Goal: Task Accomplishment & Management: Manage account settings

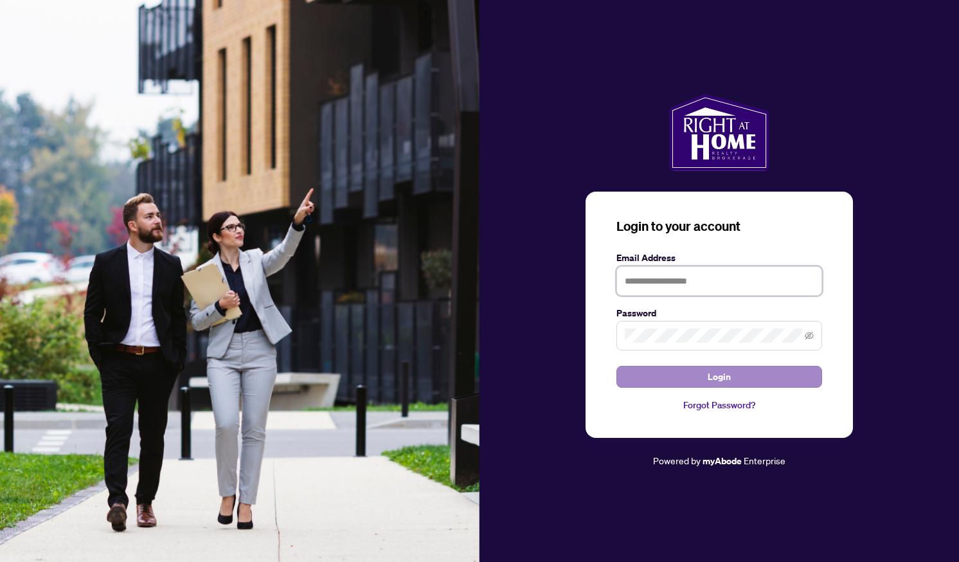
type input "**********"
click at [673, 380] on button "Login" at bounding box center [719, 377] width 206 height 22
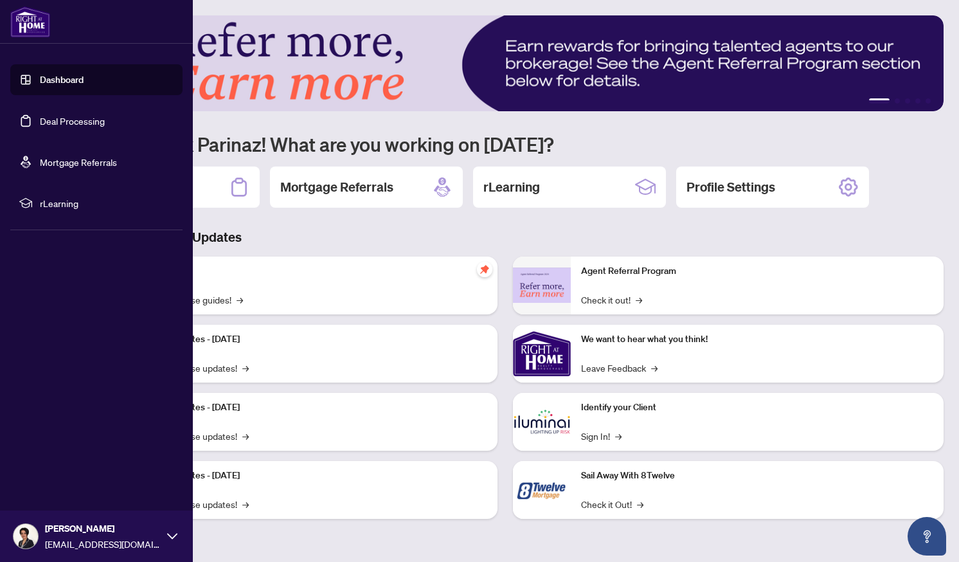
click at [40, 116] on link "Deal Processing" at bounding box center [72, 121] width 65 height 12
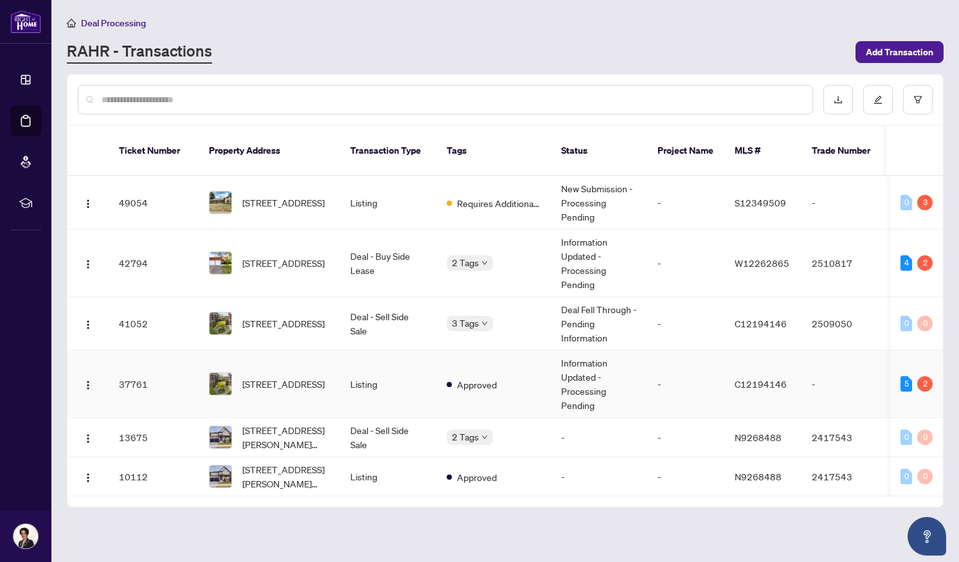
click at [538, 377] on td "Approved" at bounding box center [493, 383] width 114 height 67
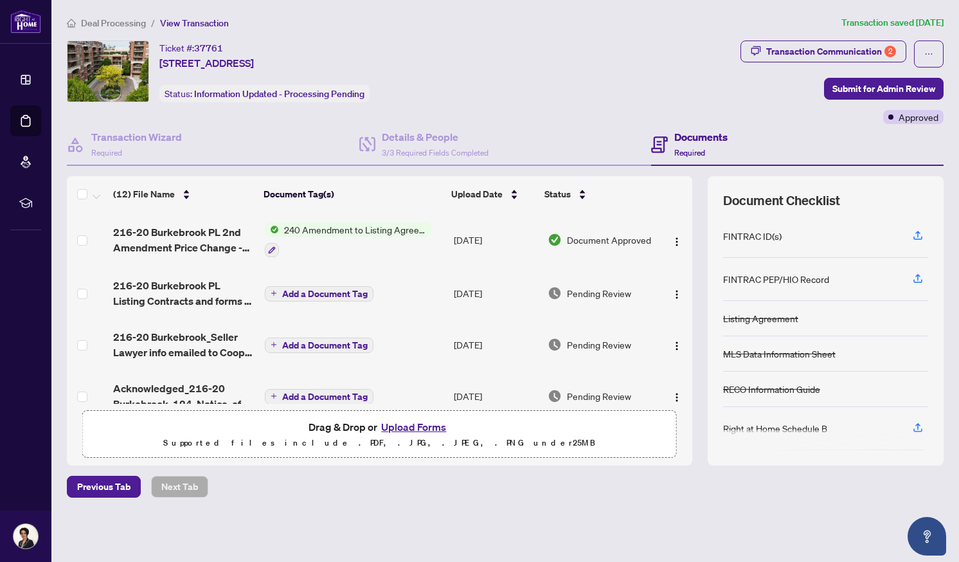
click at [400, 427] on button "Upload Forms" at bounding box center [413, 426] width 73 height 17
click at [401, 425] on button "Upload Forms" at bounding box center [413, 426] width 73 height 17
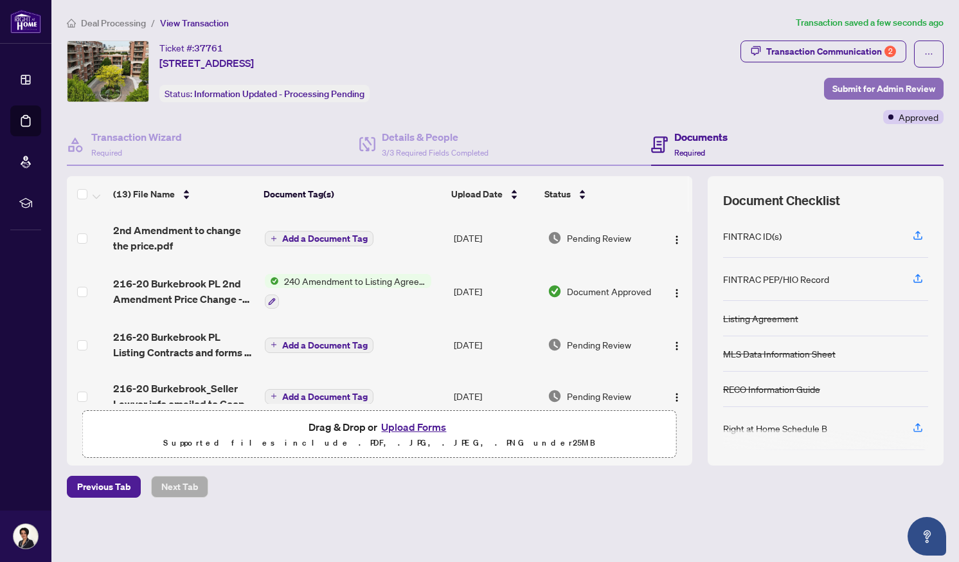
click at [847, 88] on span "Submit for Admin Review" at bounding box center [883, 88] width 103 height 21
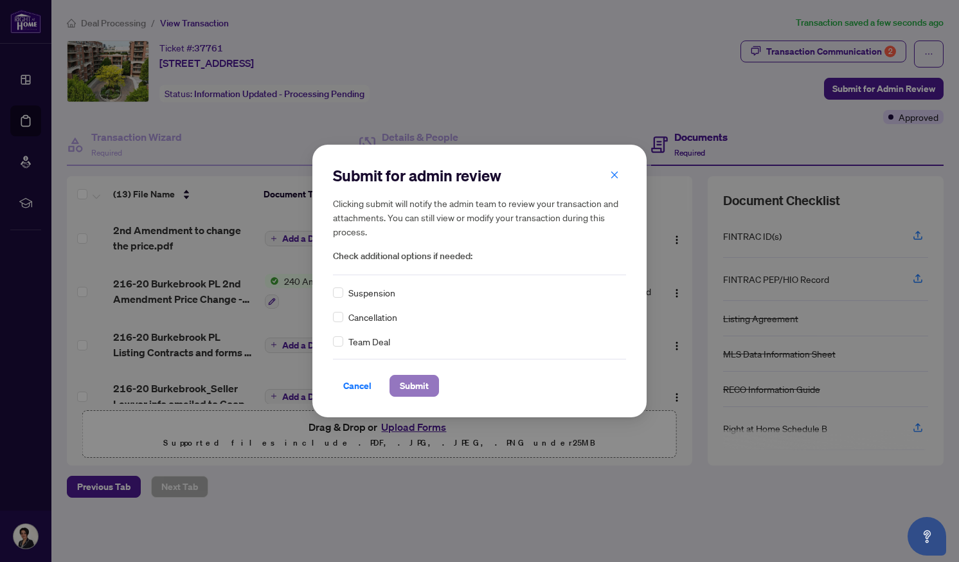
click at [413, 379] on span "Submit" at bounding box center [414, 385] width 29 height 21
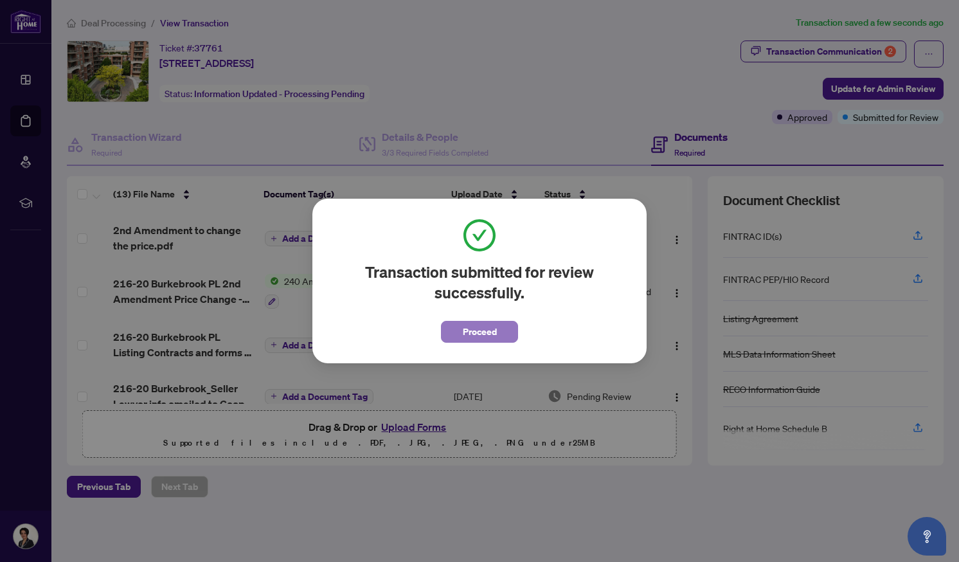
click at [483, 335] on span "Proceed" at bounding box center [480, 331] width 34 height 21
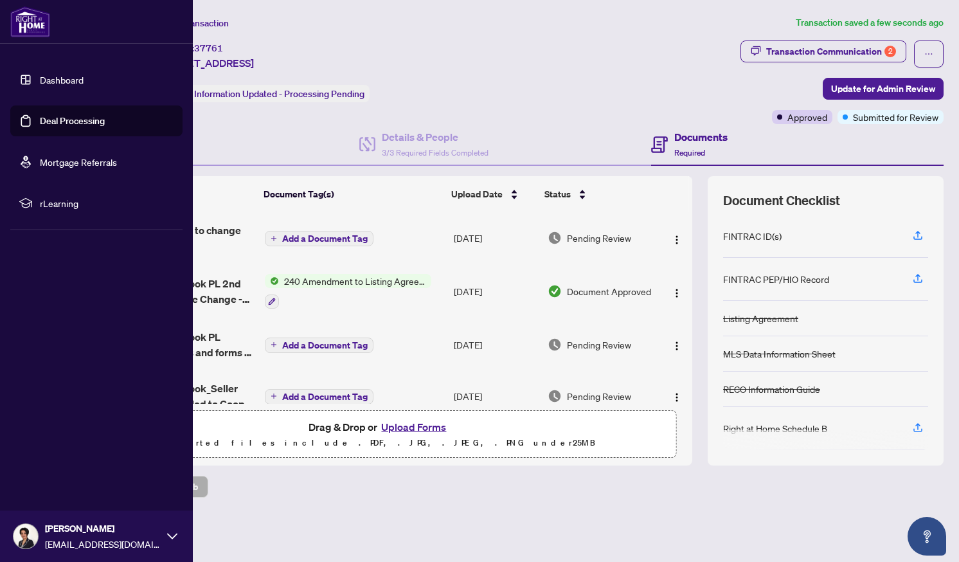
click at [64, 80] on link "Dashboard" at bounding box center [62, 80] width 44 height 12
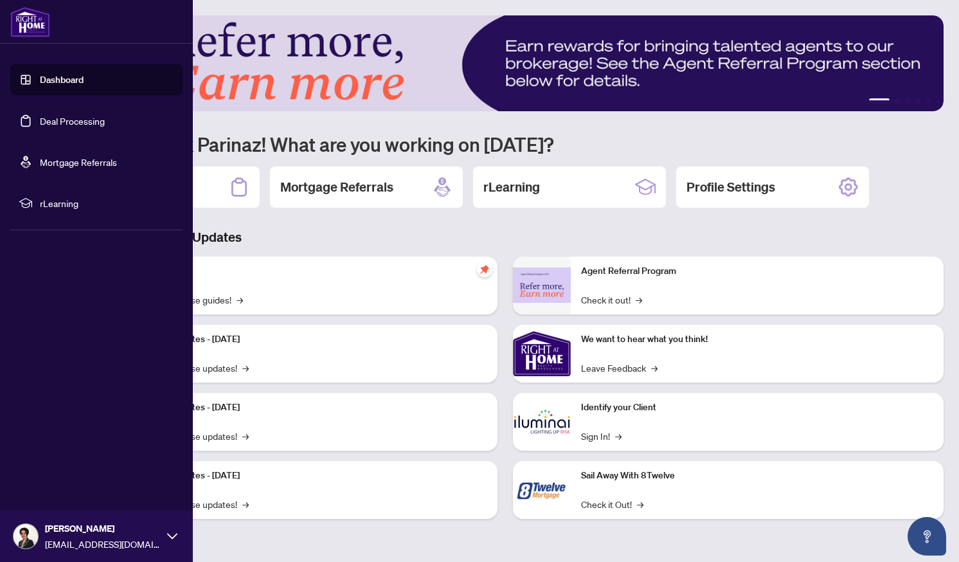
click at [53, 124] on link "Deal Processing" at bounding box center [72, 121] width 65 height 12
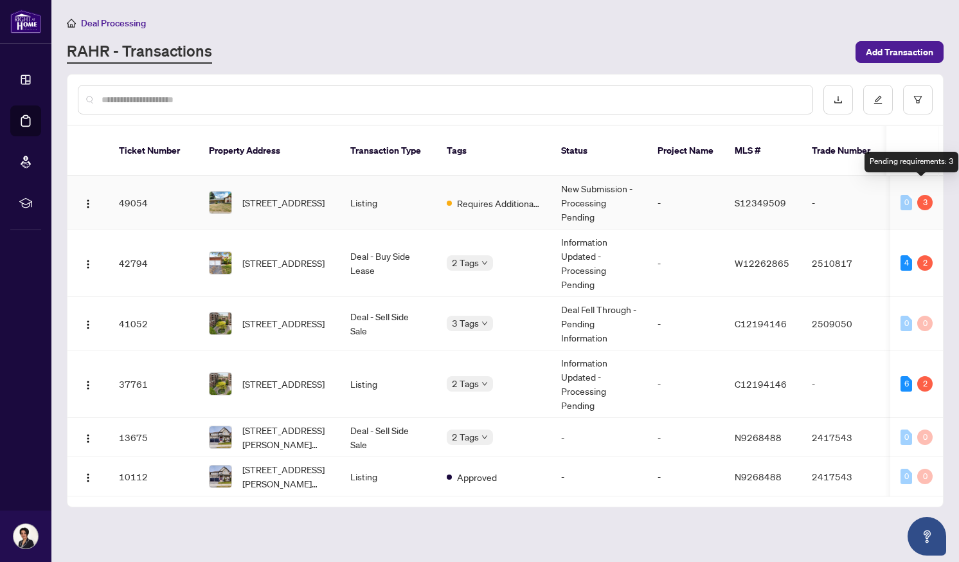
click at [919, 195] on div "3" at bounding box center [924, 202] width 15 height 15
click at [574, 182] on td "New Submission - Processing Pending" at bounding box center [599, 202] width 96 height 53
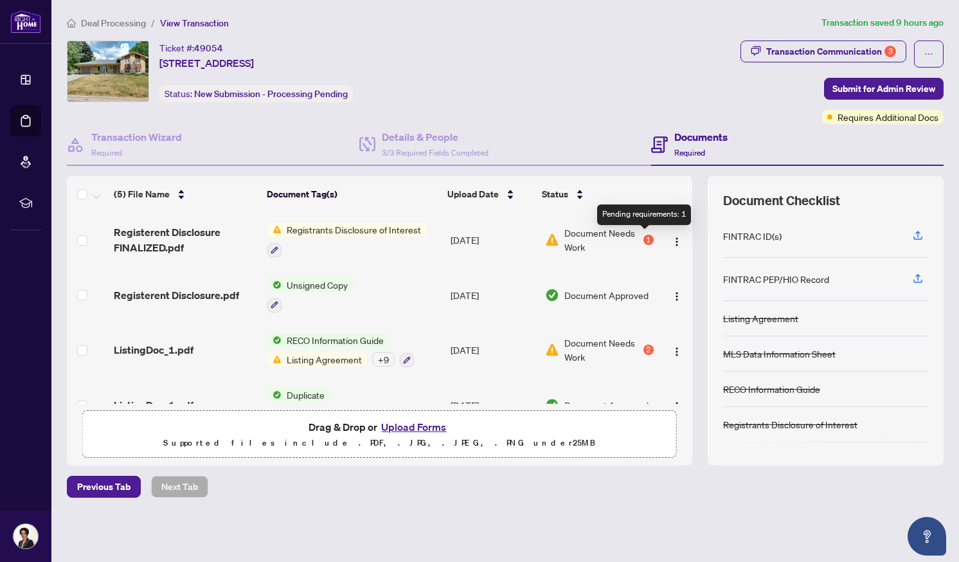
click at [644, 235] on div "1" at bounding box center [648, 240] width 10 height 10
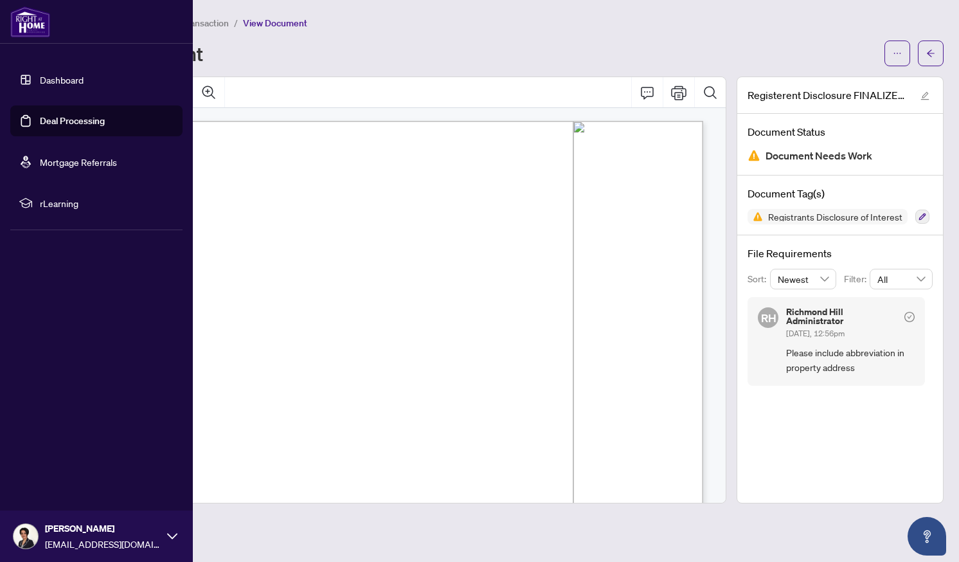
click at [64, 123] on link "Deal Processing" at bounding box center [72, 121] width 65 height 12
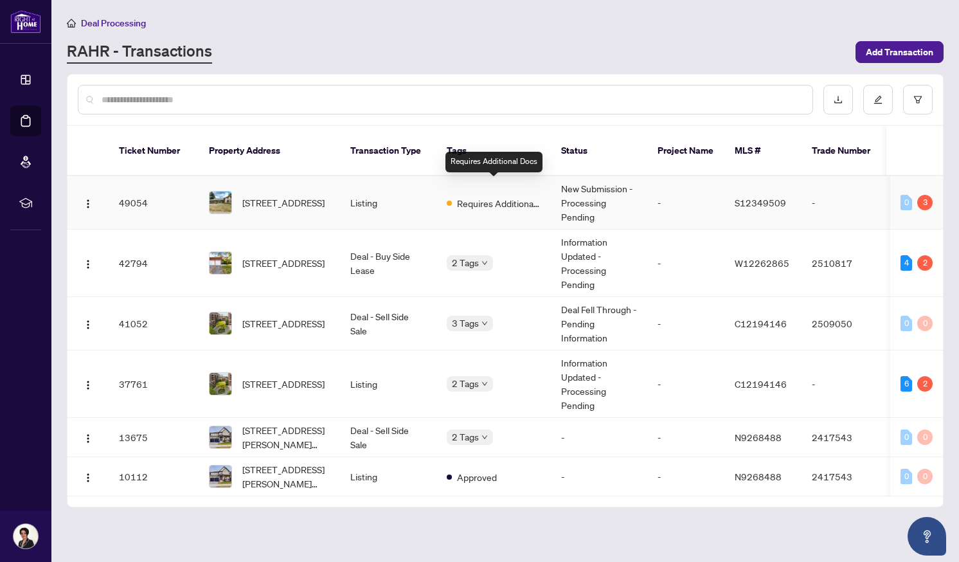
click at [466, 196] on span "Requires Additional Docs" at bounding box center [499, 203] width 84 height 14
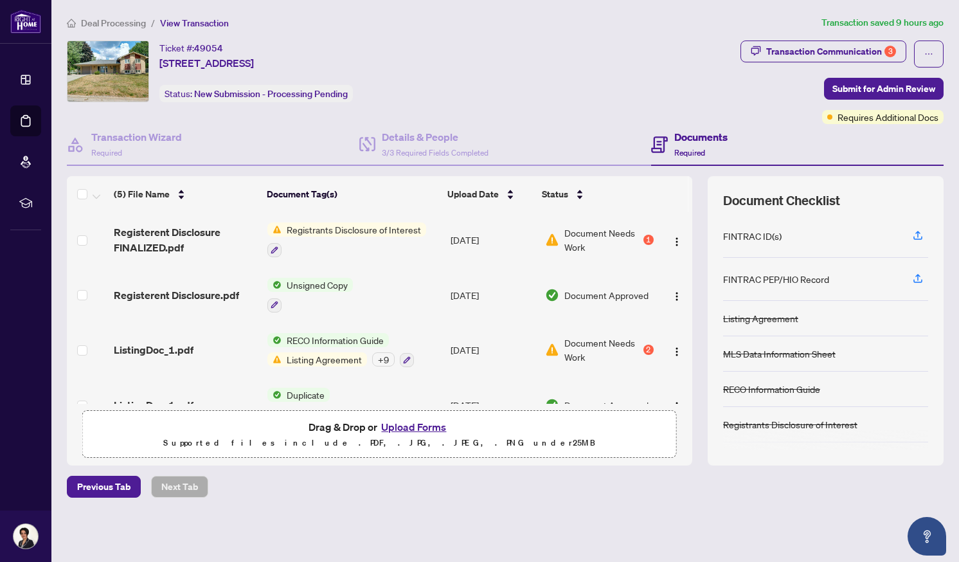
scroll to position [85, 0]
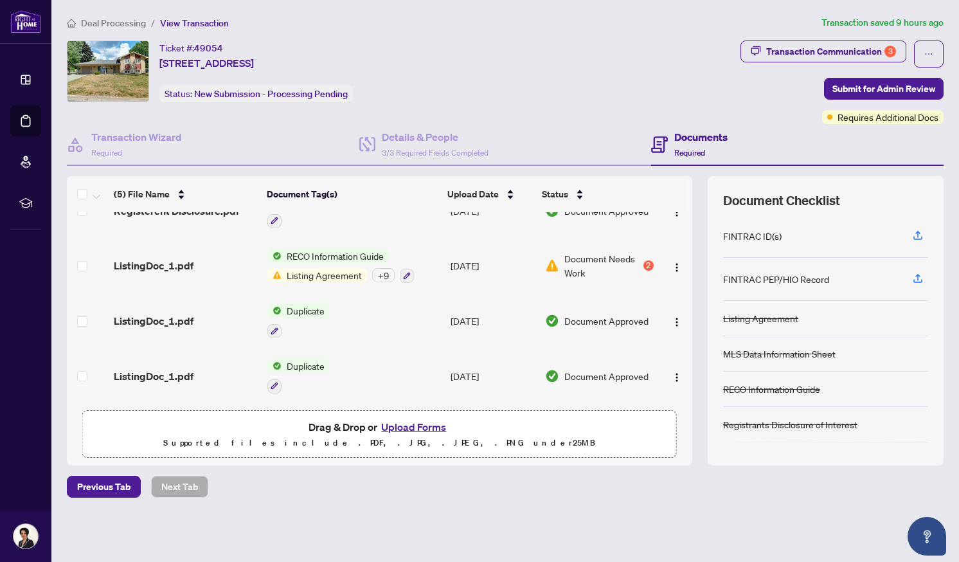
click at [328, 271] on span "Listing Agreement" at bounding box center [323, 275] width 85 height 14
click at [590, 254] on span "Document Needs Work" at bounding box center [602, 265] width 76 height 28
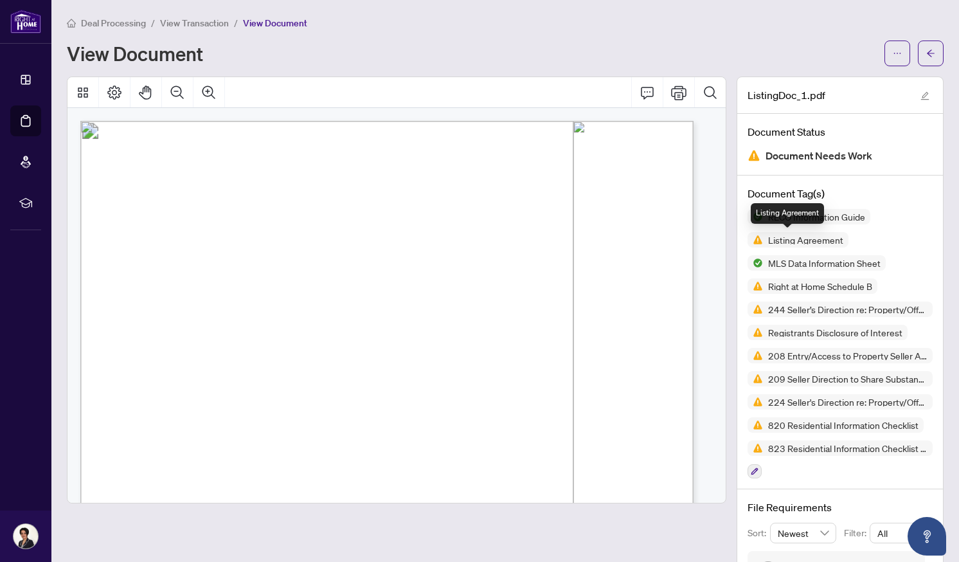
click at [763, 240] on span "Listing Agreement" at bounding box center [805, 239] width 85 height 9
click at [328, 326] on span "[PERSON_NAME]" at bounding box center [294, 326] width 67 height 10
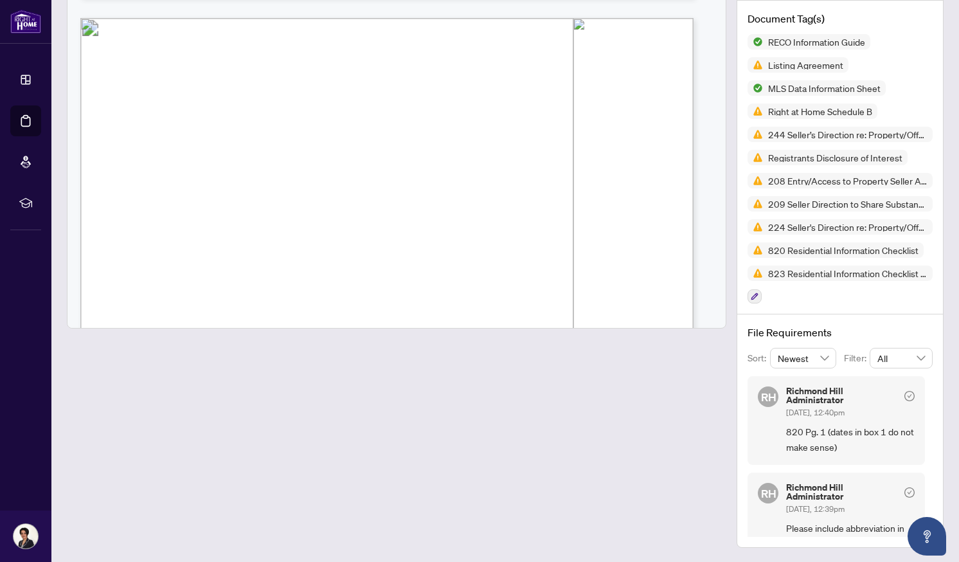
scroll to position [5966, 0]
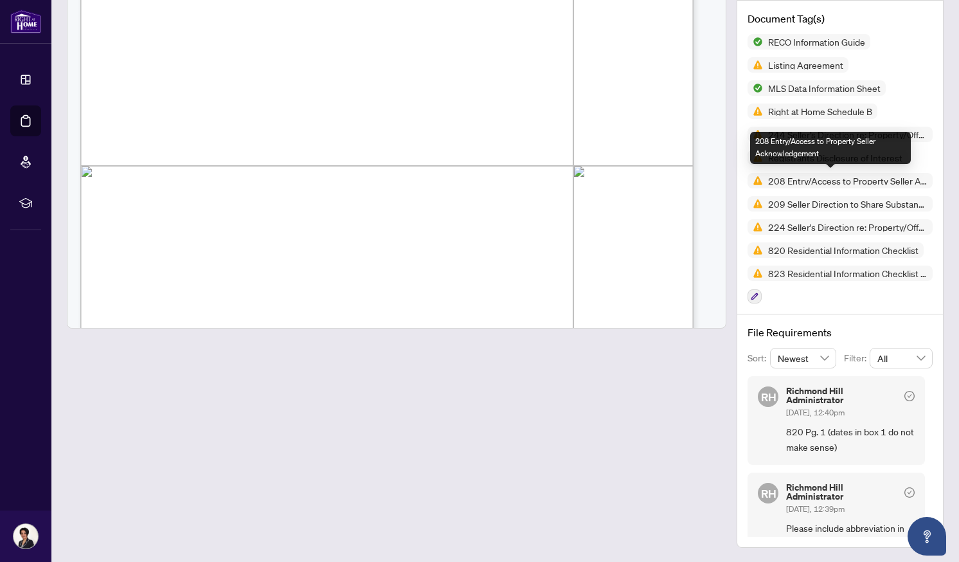
click at [789, 182] on span "208 Entry/Access to Property Seller Acknowledgement" at bounding box center [848, 180] width 170 height 9
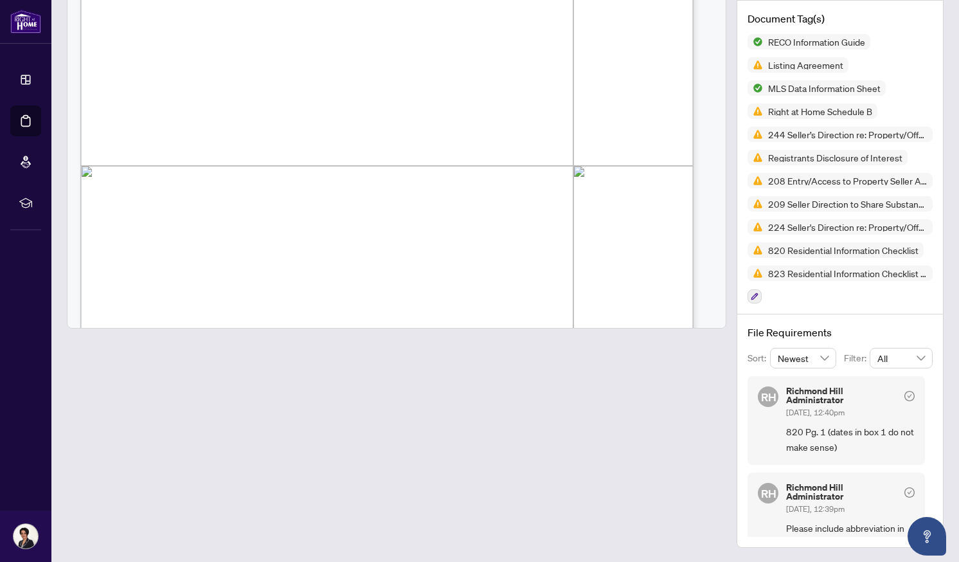
click at [781, 250] on span "820 Residential Information Checklist" at bounding box center [843, 249] width 161 height 9
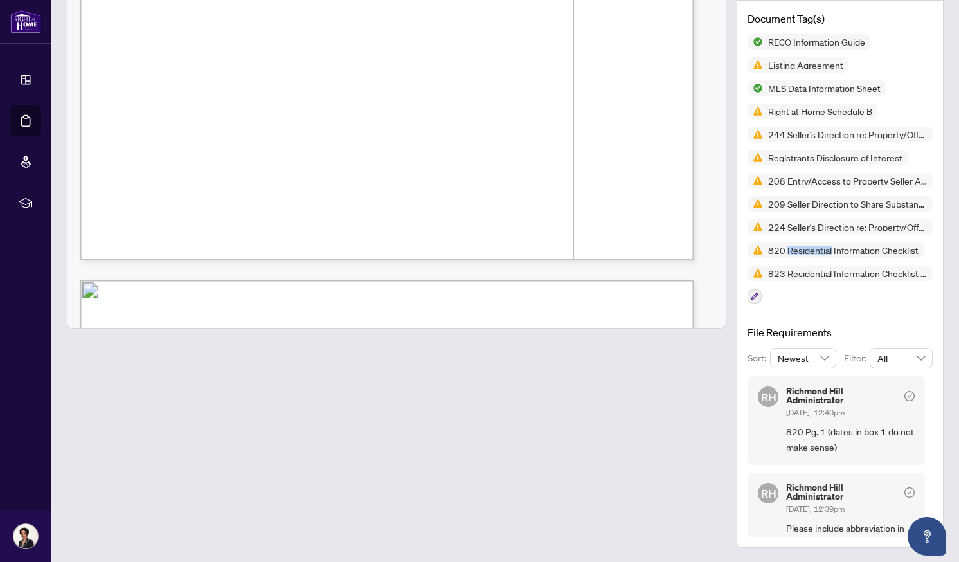
scroll to position [34055, 0]
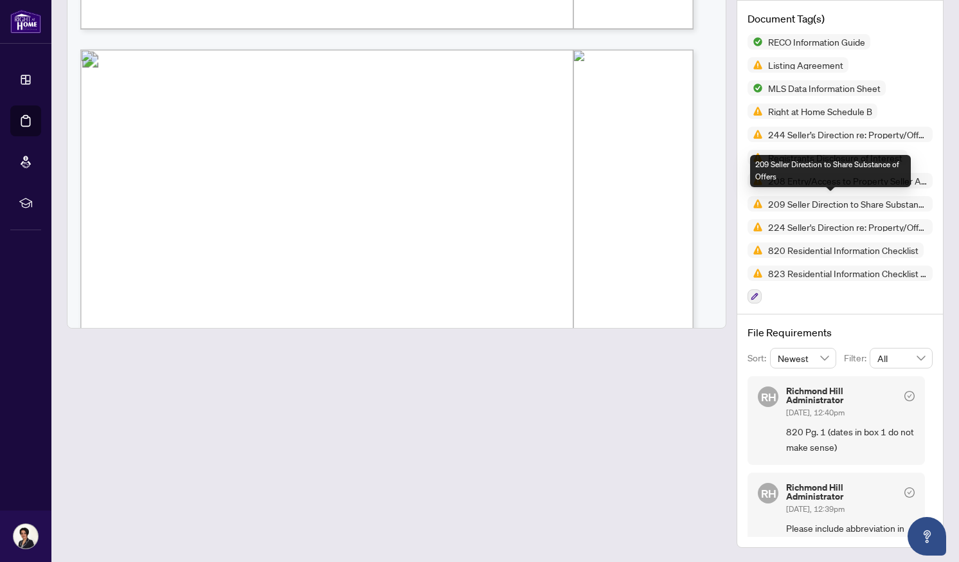
click at [800, 161] on div "209 Seller Direction to Share Substance of Offers" at bounding box center [830, 171] width 161 height 32
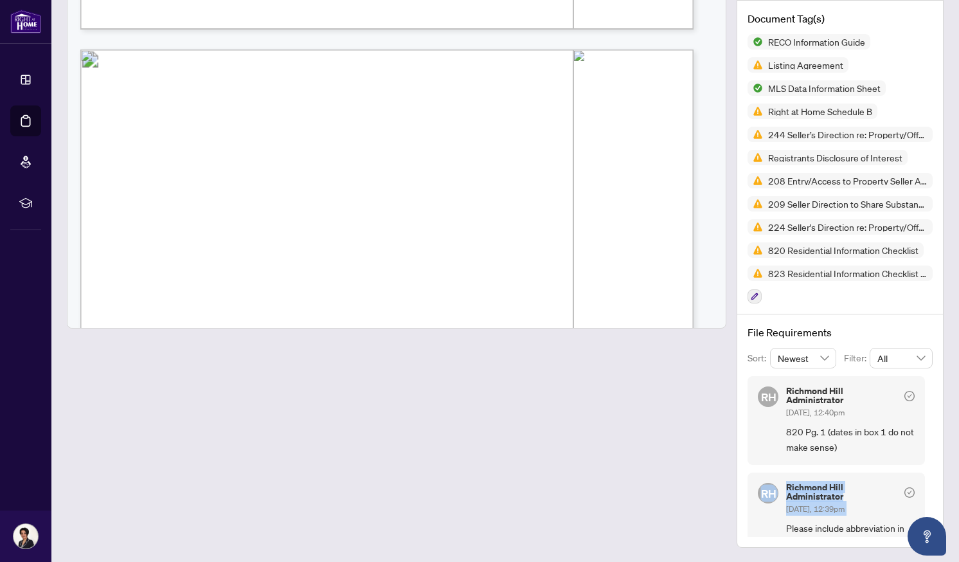
drag, startPoint x: 917, startPoint y: 492, endPoint x: 916, endPoint y: 461, distance: 30.9
click at [916, 461] on div "[PERSON_NAME][GEOGRAPHIC_DATA][PERSON_NAME] Administrator [DATE], 12:40pm 820 P…" at bounding box center [839, 456] width 185 height 161
drag, startPoint x: 916, startPoint y: 461, endPoint x: 880, endPoint y: 507, distance: 57.7
click at [880, 507] on div "Richmond Hill Administrator [DATE], 12:39pm" at bounding box center [842, 499] width 113 height 33
click at [766, 516] on div "[PERSON_NAME][GEOGRAPHIC_DATA][PERSON_NAME] Administrator [DATE], 12:39pm Pleas…" at bounding box center [835, 516] width 177 height 89
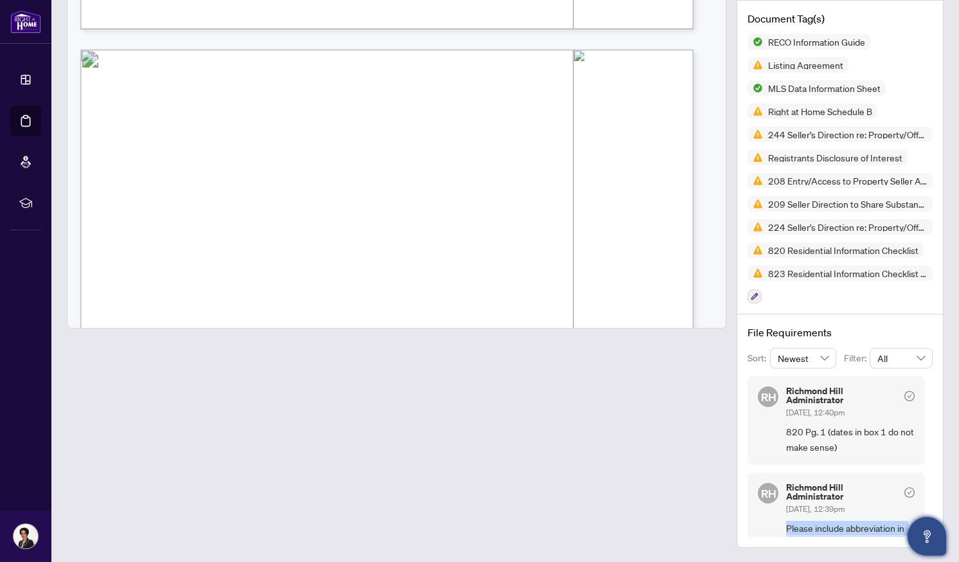
scroll to position [22, 0]
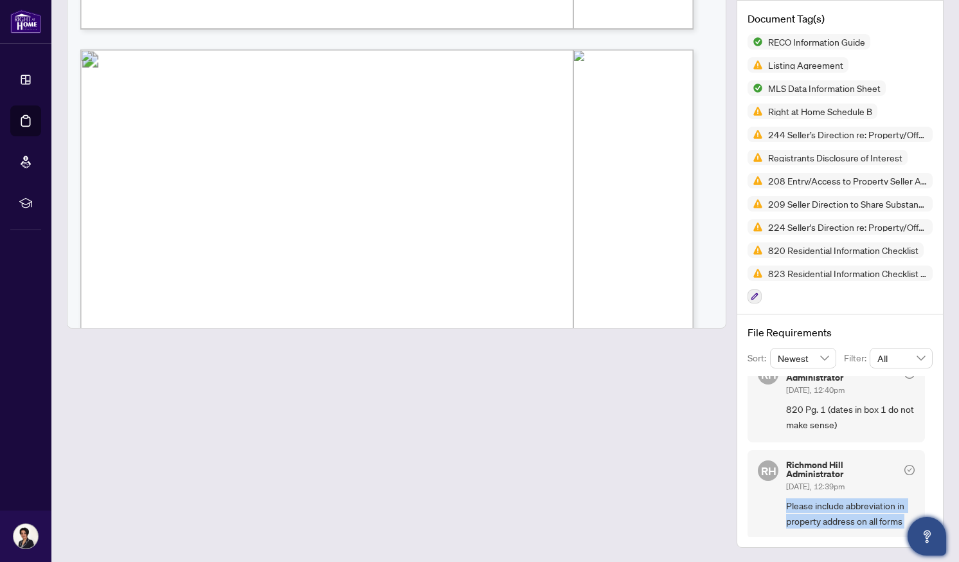
drag, startPoint x: 919, startPoint y: 504, endPoint x: 926, endPoint y: 541, distance: 37.3
click at [926, 541] on body "Dashboard Deal Processing Mortgage Referrals rLearning [PERSON_NAME] Rizi [EMAI…" at bounding box center [479, 281] width 959 height 562
click at [821, 510] on span "Please include abbreviation in property address on all forms" at bounding box center [850, 513] width 129 height 30
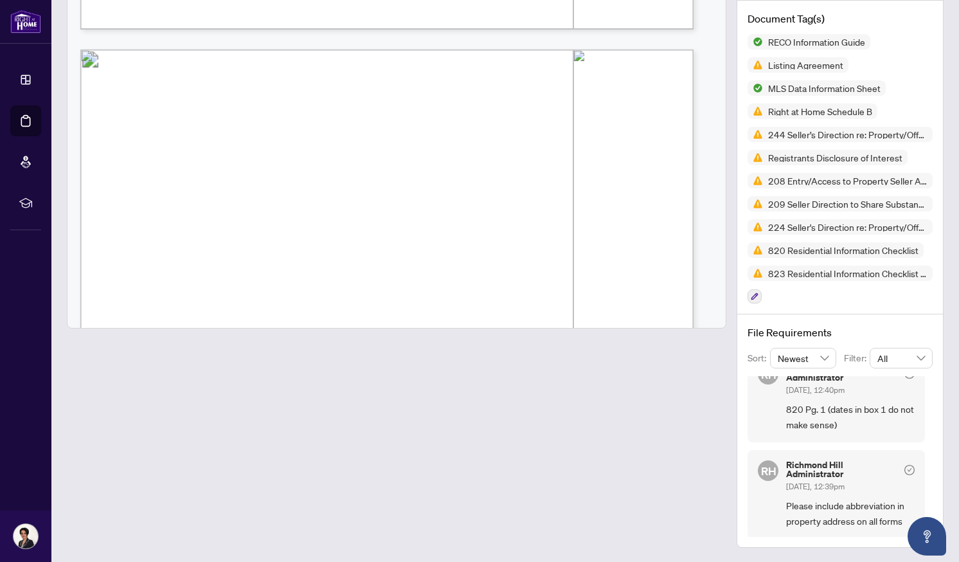
drag, startPoint x: 821, startPoint y: 510, endPoint x: 800, endPoint y: 481, distance: 35.9
click at [800, 481] on span "[DATE], 12:39pm" at bounding box center [815, 486] width 58 height 10
click at [790, 476] on div "Richmond Hill Administrator [DATE], 12:39pm" at bounding box center [842, 476] width 113 height 33
drag, startPoint x: 790, startPoint y: 476, endPoint x: 863, endPoint y: 526, distance: 88.8
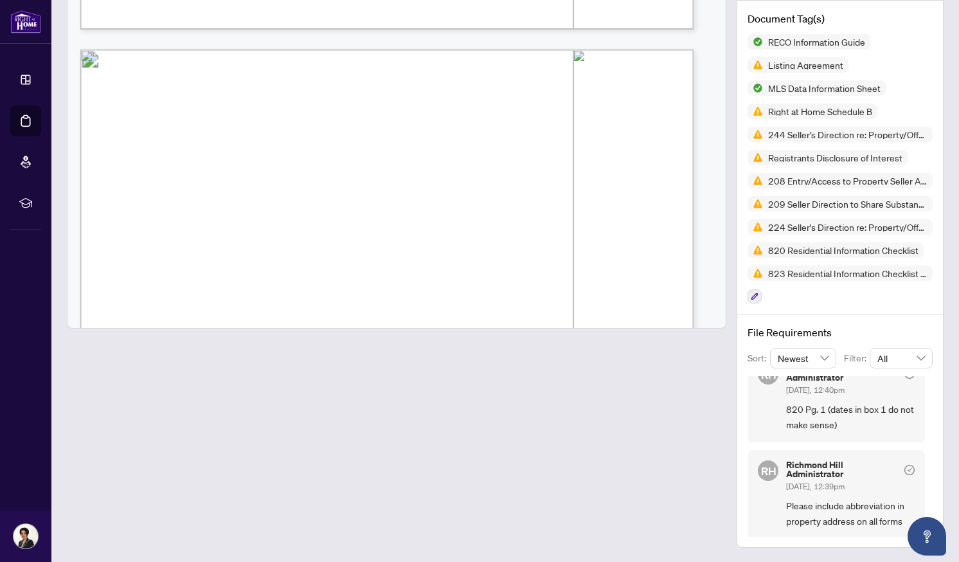
click at [863, 526] on div "[PERSON_NAME][GEOGRAPHIC_DATA][PERSON_NAME] Administrator [DATE], 12:39pm Pleas…" at bounding box center [835, 494] width 177 height 89
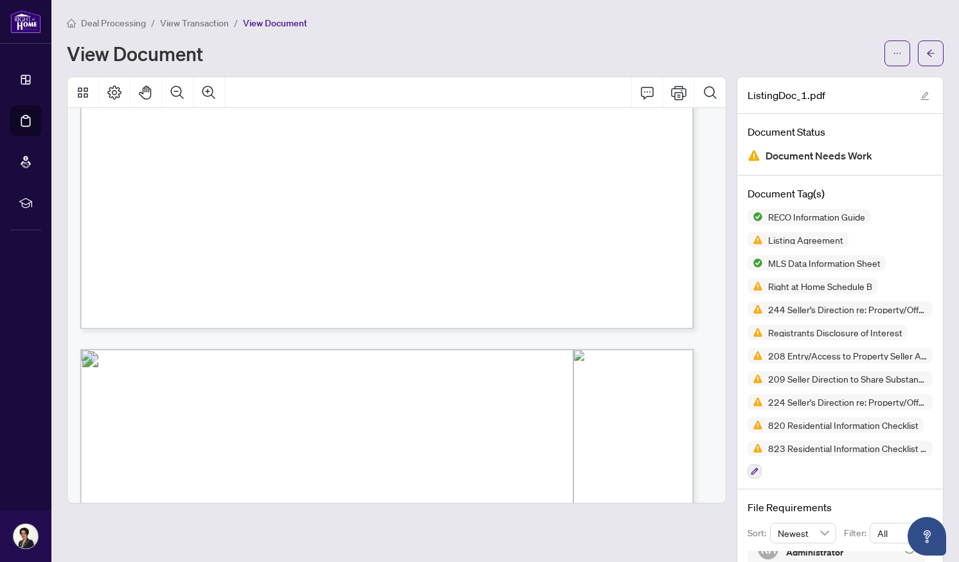
scroll to position [0, 0]
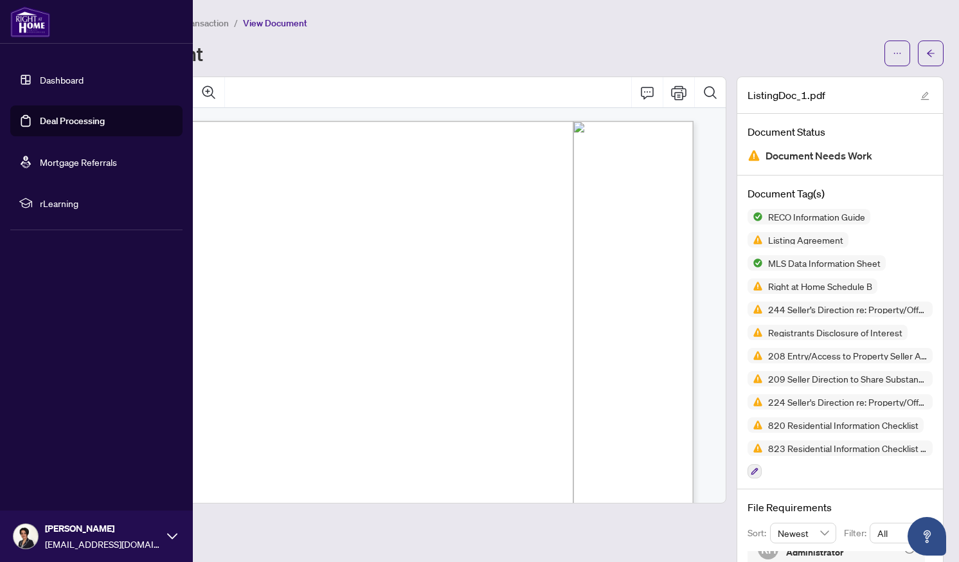
click at [40, 118] on link "Deal Processing" at bounding box center [72, 121] width 65 height 12
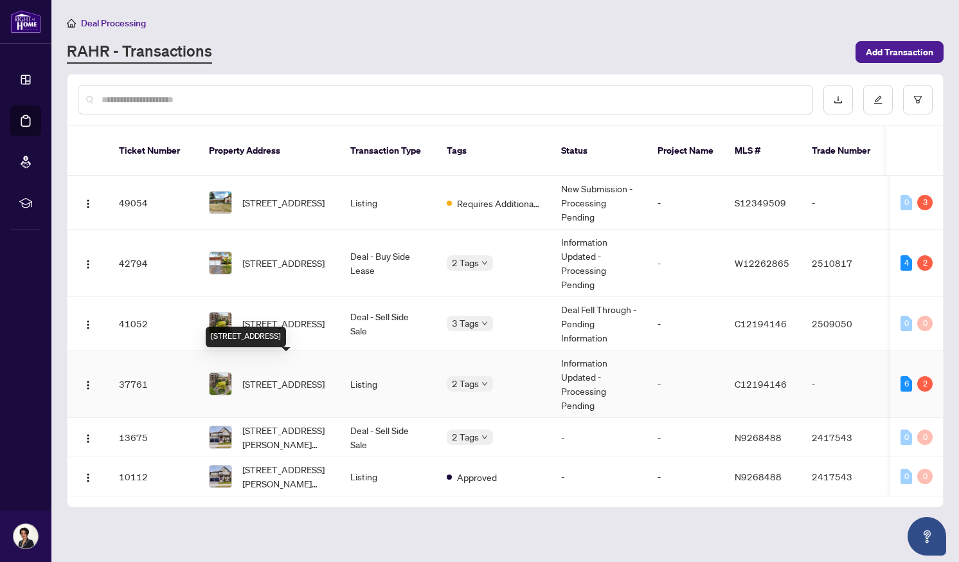
click at [323, 377] on span "[STREET_ADDRESS]" at bounding box center [283, 384] width 82 height 14
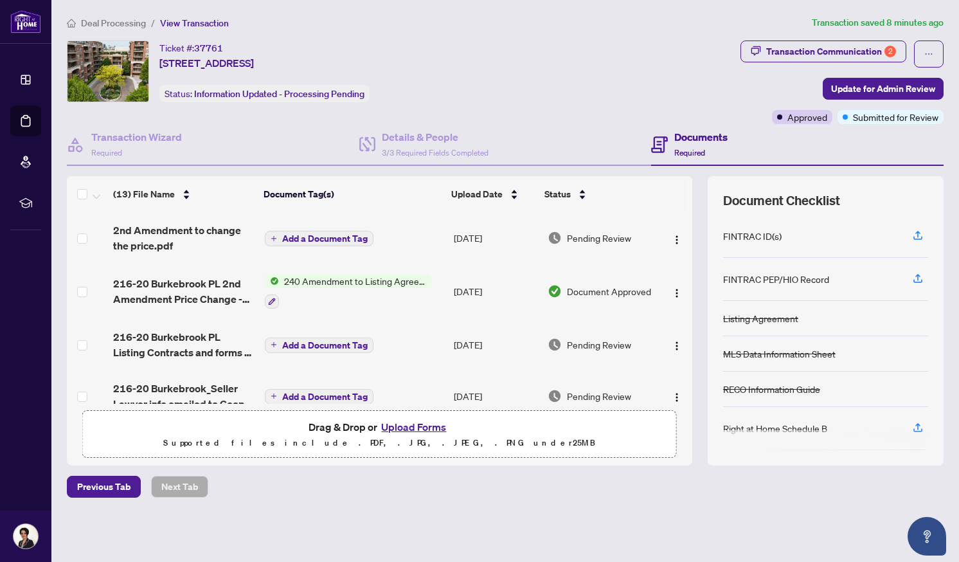
click at [407, 429] on button "Upload Forms" at bounding box center [413, 426] width 73 height 17
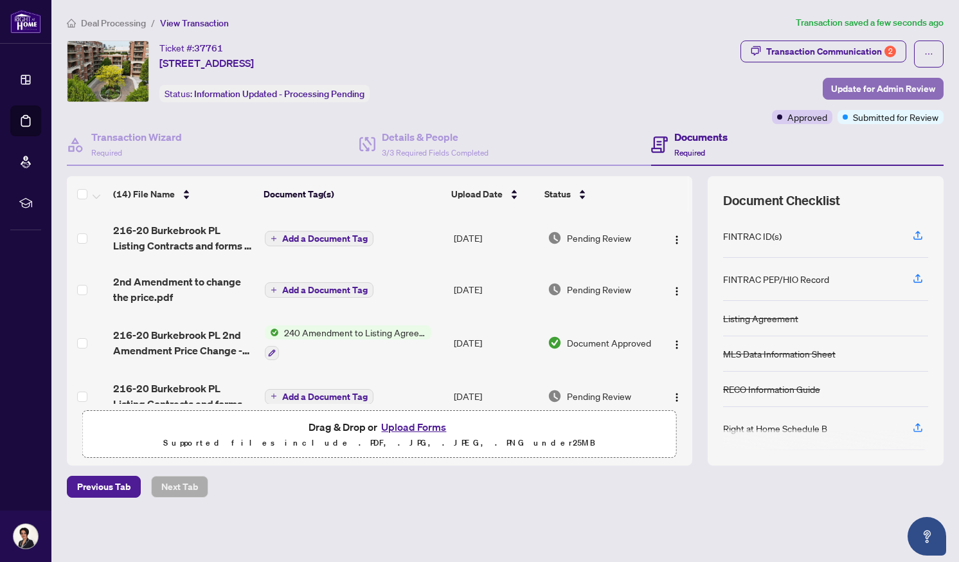
click at [848, 87] on span "Update for Admin Review" at bounding box center [883, 88] width 104 height 21
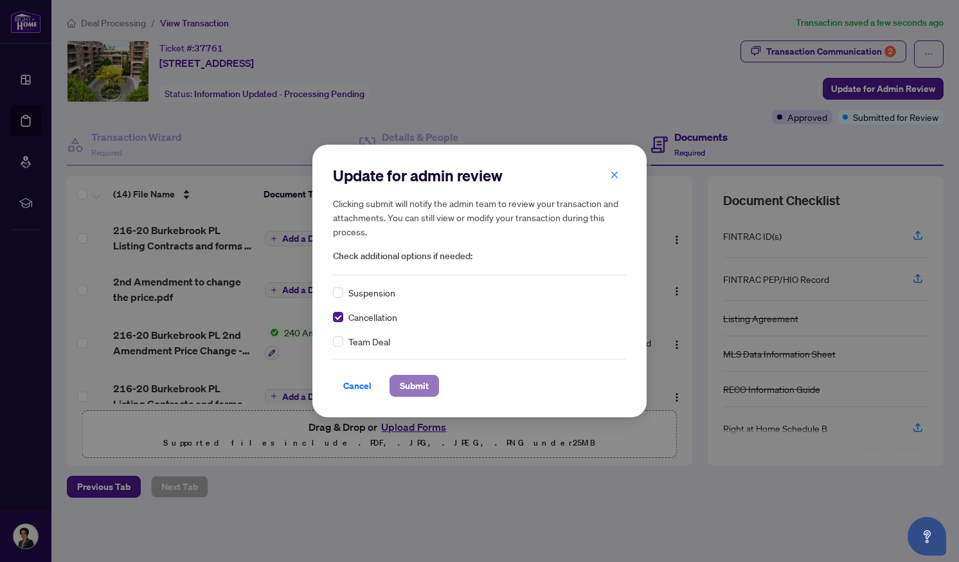
click at [420, 387] on span "Submit" at bounding box center [414, 385] width 29 height 21
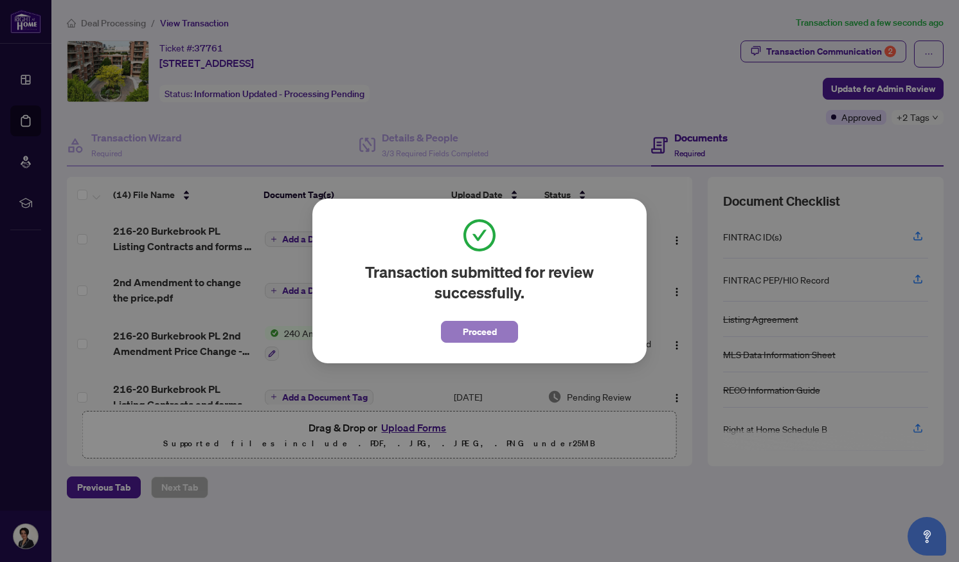
click at [471, 327] on span "Proceed" at bounding box center [480, 331] width 34 height 21
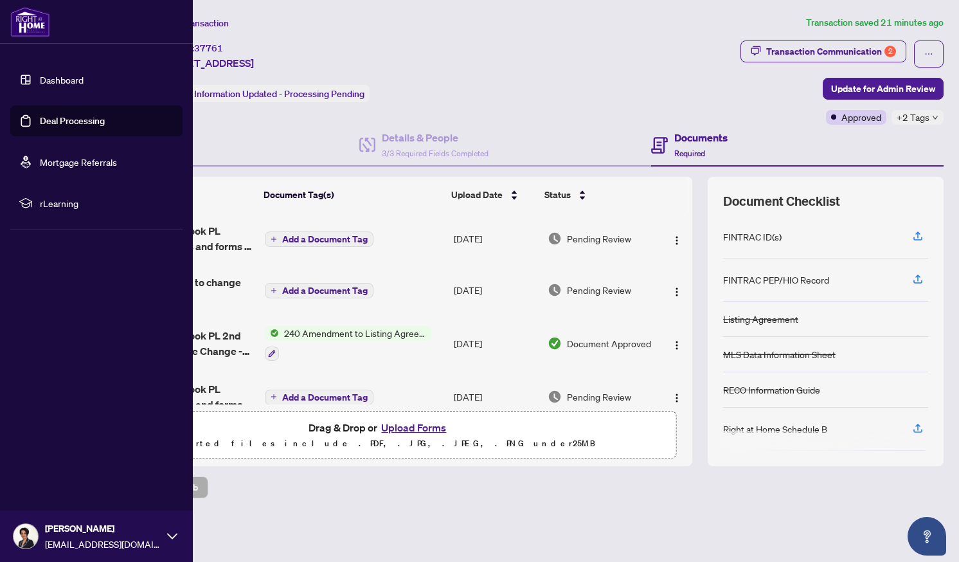
click at [45, 120] on link "Deal Processing" at bounding box center [72, 121] width 65 height 12
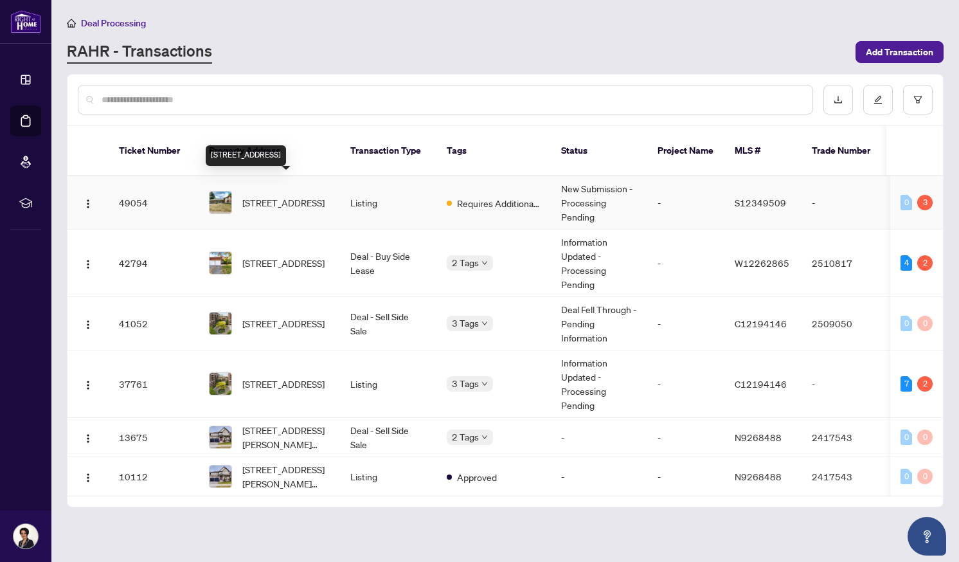
click at [278, 195] on span "[STREET_ADDRESS]" at bounding box center [283, 202] width 82 height 14
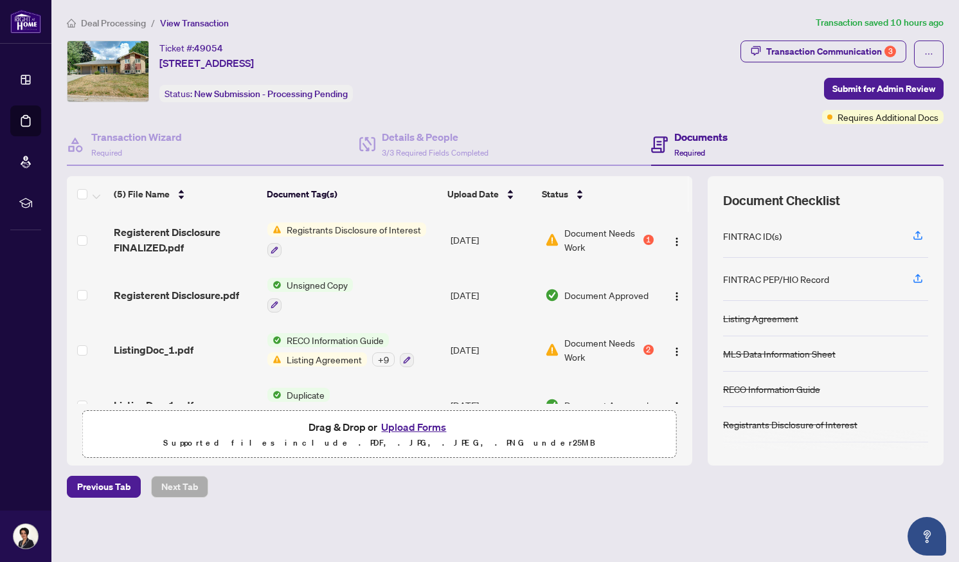
click at [411, 425] on button "Upload Forms" at bounding box center [413, 426] width 73 height 17
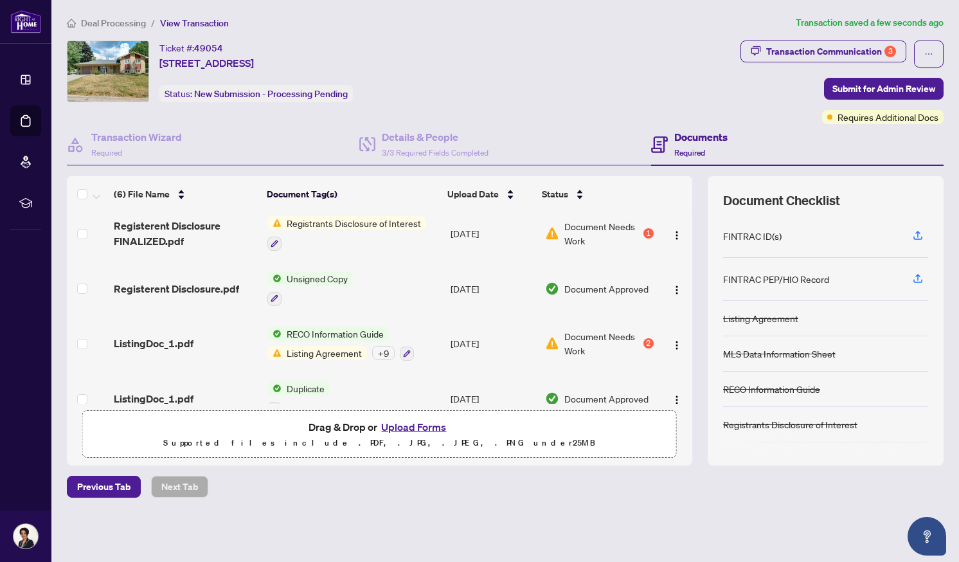
scroll to position [58, 0]
click at [644, 339] on div "2" at bounding box center [648, 342] width 10 height 10
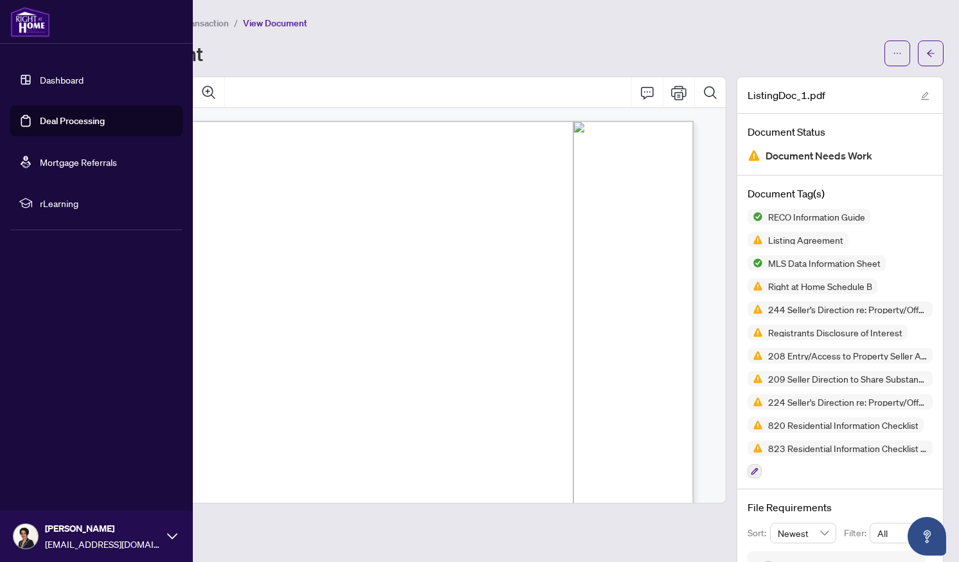
click at [48, 123] on link "Deal Processing" at bounding box center [72, 121] width 65 height 12
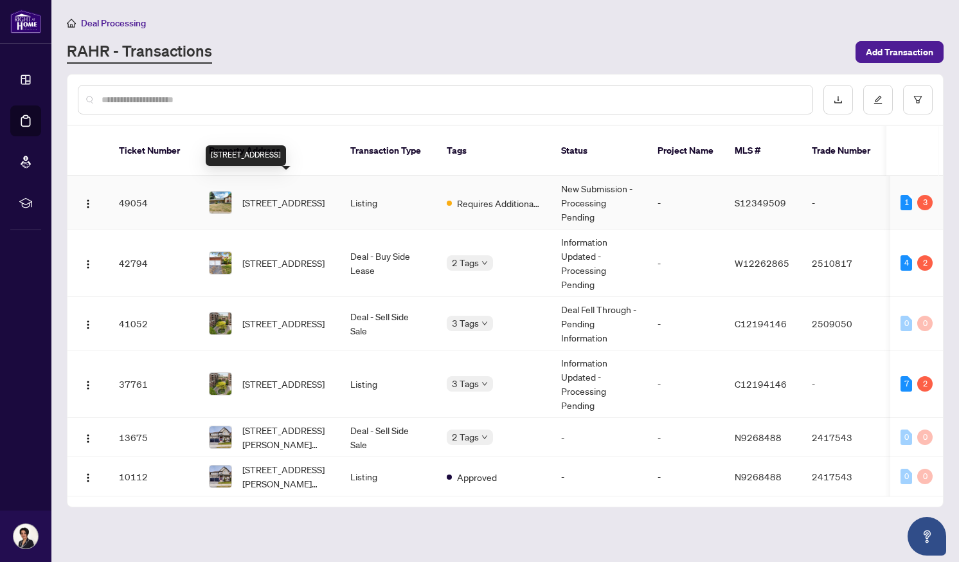
click at [271, 195] on span "[STREET_ADDRESS]" at bounding box center [283, 202] width 82 height 14
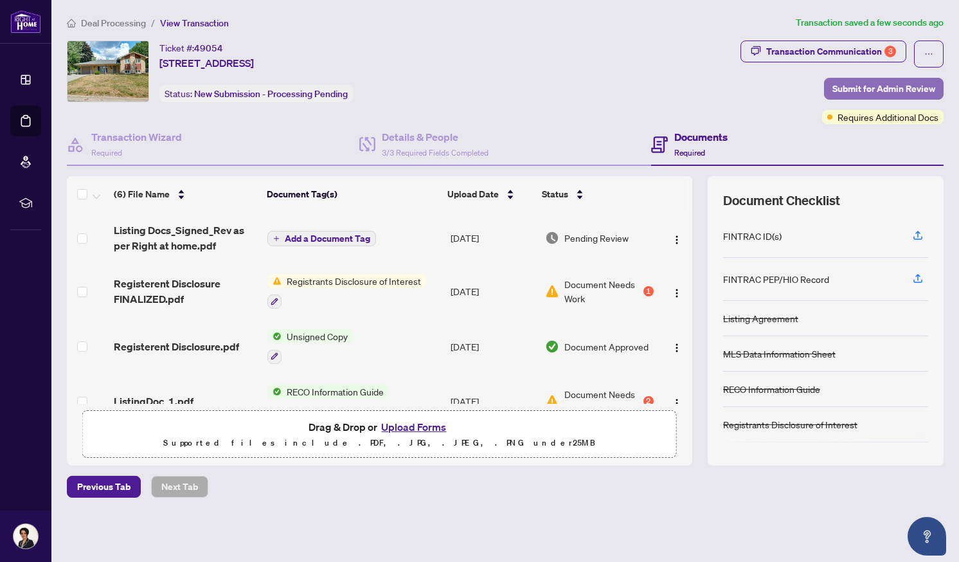
click at [848, 93] on span "Submit for Admin Review" at bounding box center [883, 88] width 103 height 21
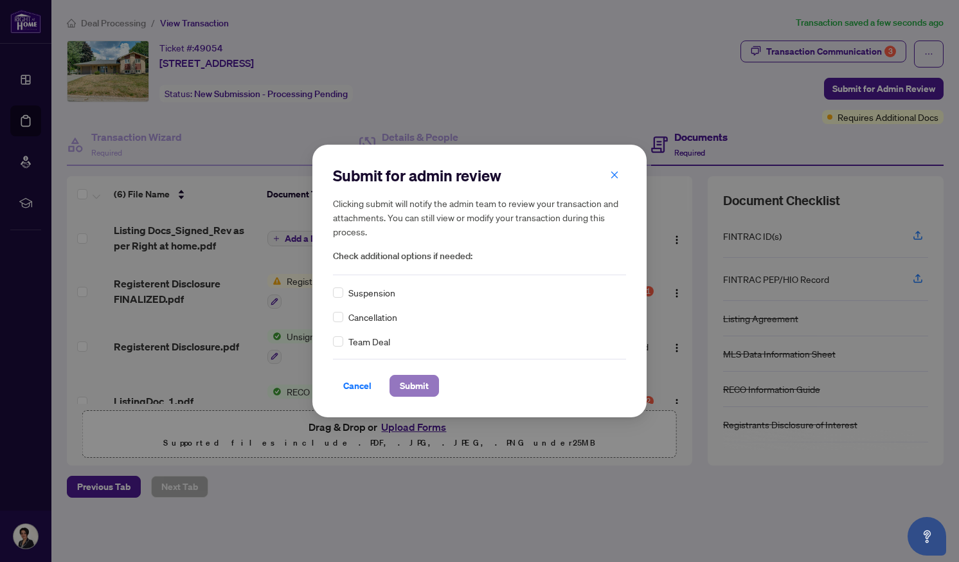
click at [414, 380] on span "Submit" at bounding box center [414, 385] width 29 height 21
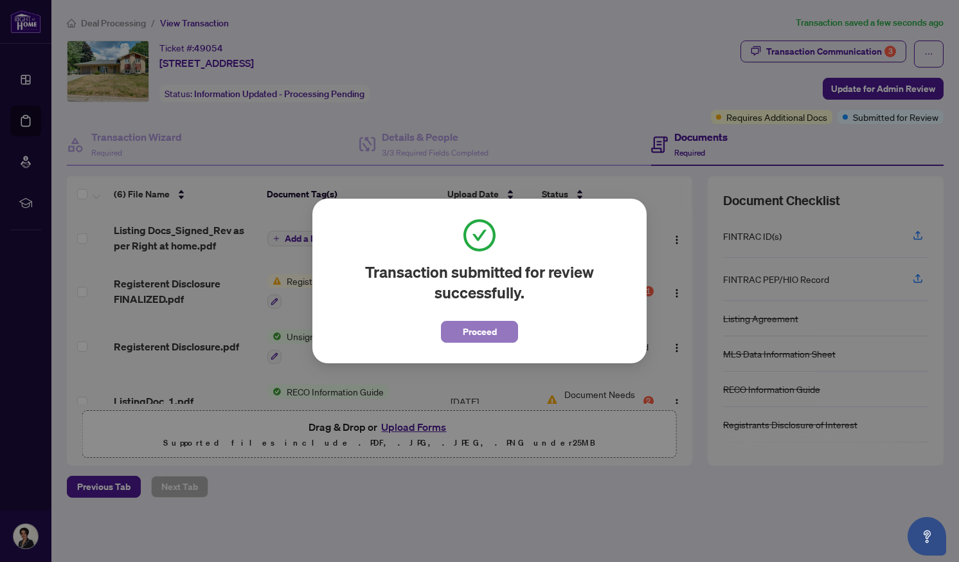
click at [472, 333] on span "Proceed" at bounding box center [480, 331] width 34 height 21
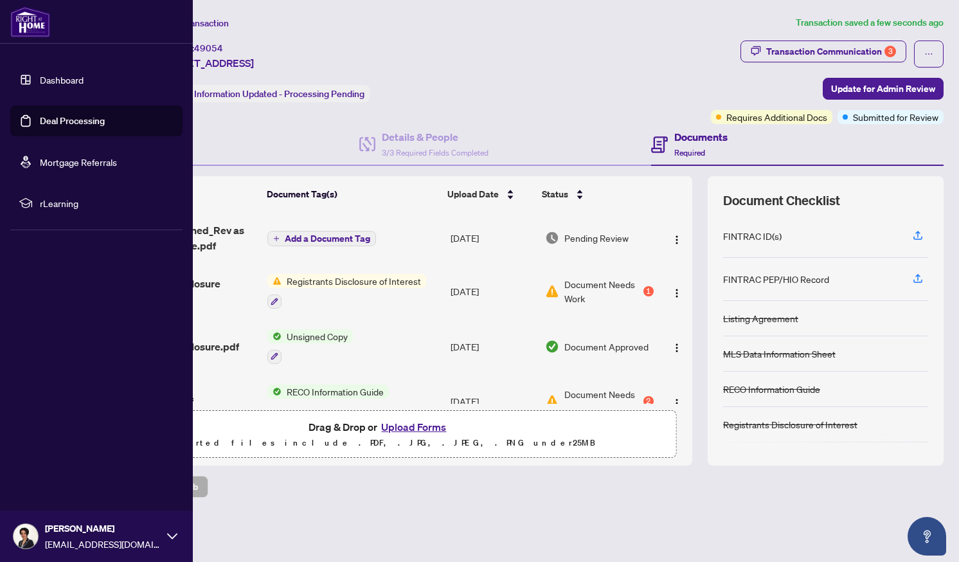
click at [48, 120] on link "Deal Processing" at bounding box center [72, 121] width 65 height 12
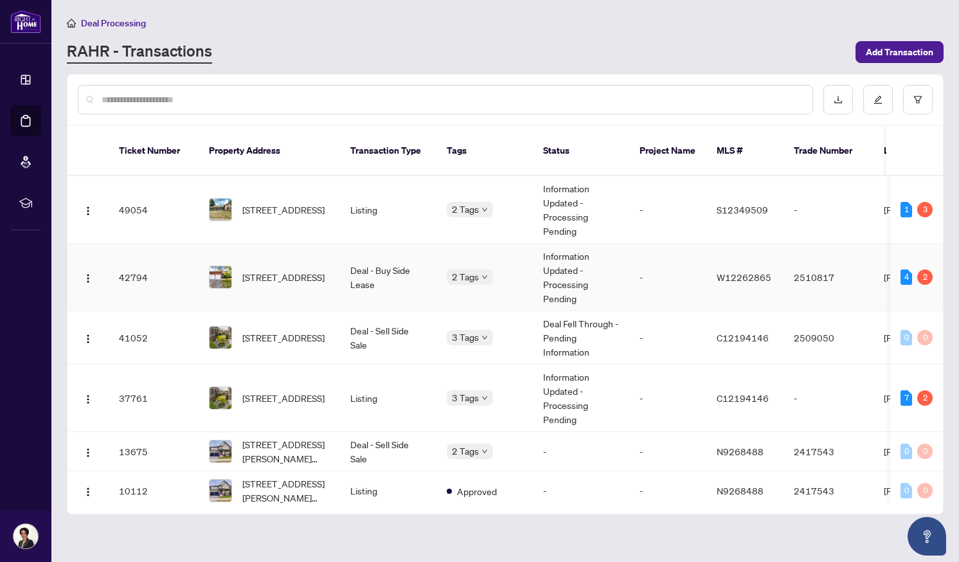
click at [773, 262] on td "W12262865" at bounding box center [744, 277] width 77 height 67
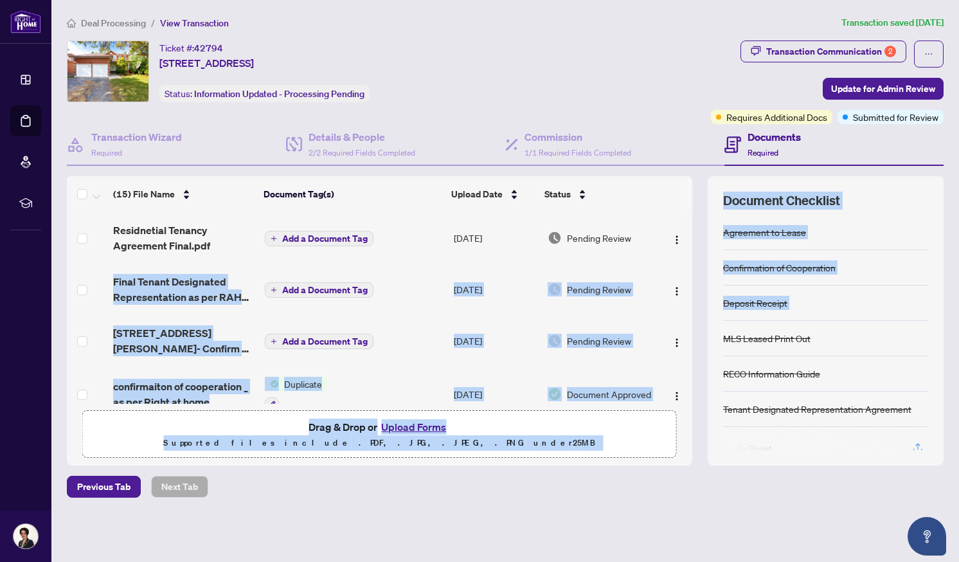
drag, startPoint x: 688, startPoint y: 238, endPoint x: 704, endPoint y: 327, distance: 90.1
click at [704, 327] on div "(15) File Name Document Tag(s) Upload Date Status Residnetial Tenancy Agreement…" at bounding box center [505, 320] width 876 height 289
drag, startPoint x: 704, startPoint y: 327, endPoint x: 677, endPoint y: 283, distance: 51.4
click at [677, 283] on span "button" at bounding box center [676, 289] width 10 height 14
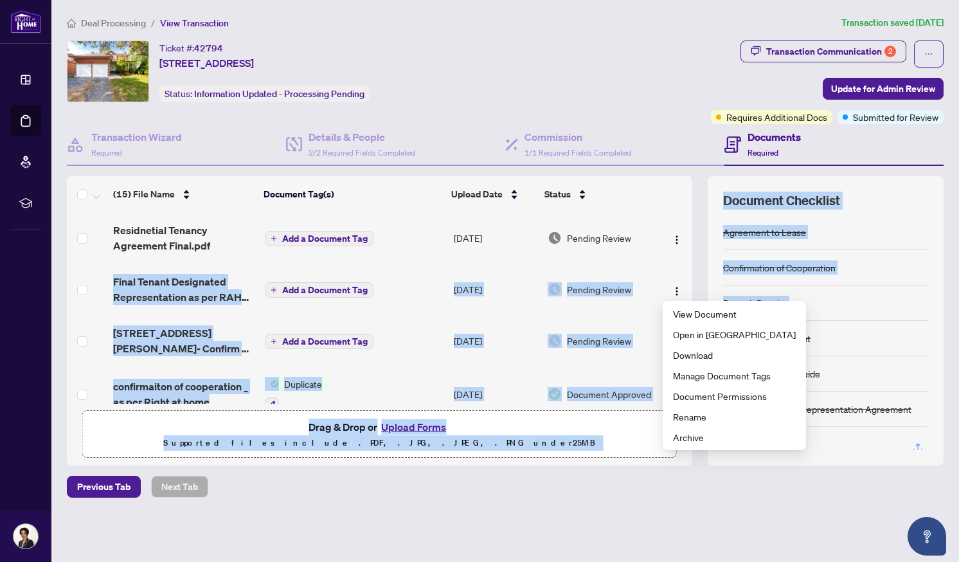
click at [697, 280] on div "(15) File Name Document Tag(s) Upload Date Status Residnetial Tenancy Agreement…" at bounding box center [505, 320] width 876 height 289
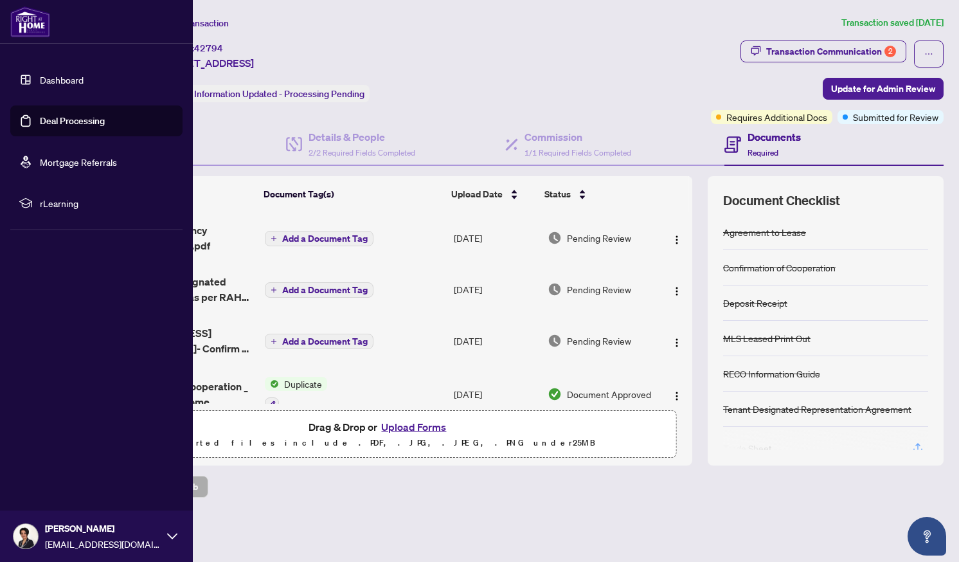
click at [40, 116] on link "Deal Processing" at bounding box center [72, 121] width 65 height 12
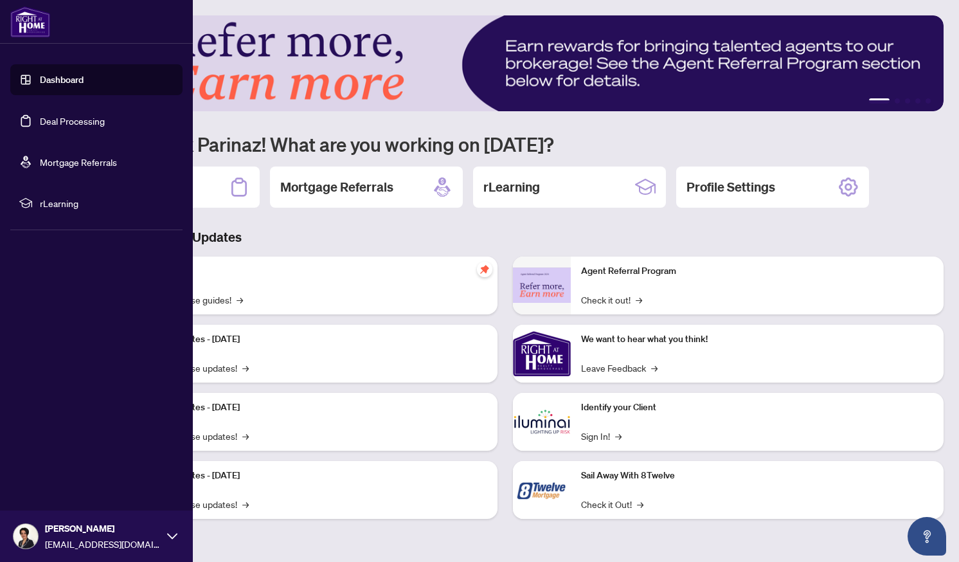
click at [71, 120] on link "Deal Processing" at bounding box center [72, 121] width 65 height 12
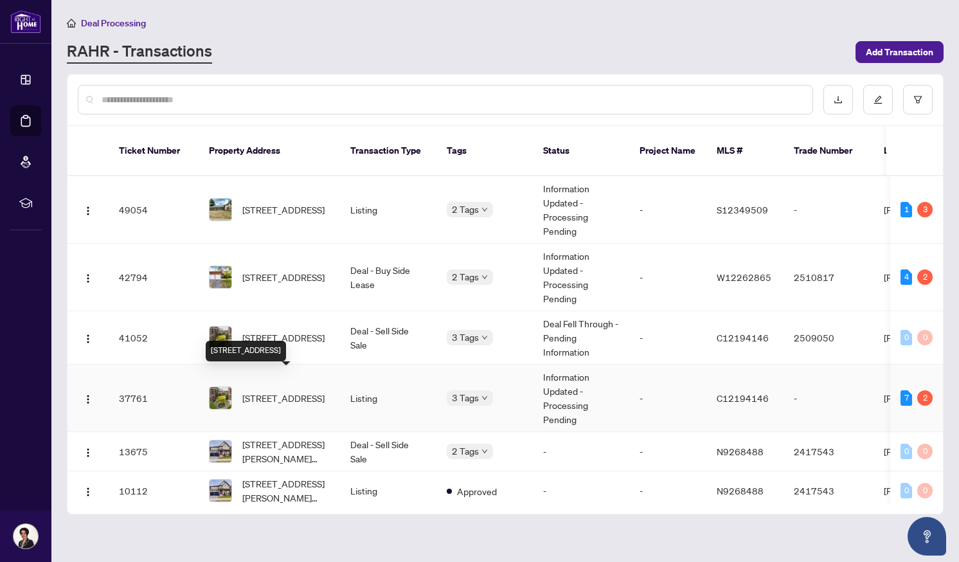
click at [260, 391] on span "[STREET_ADDRESS]" at bounding box center [283, 398] width 82 height 14
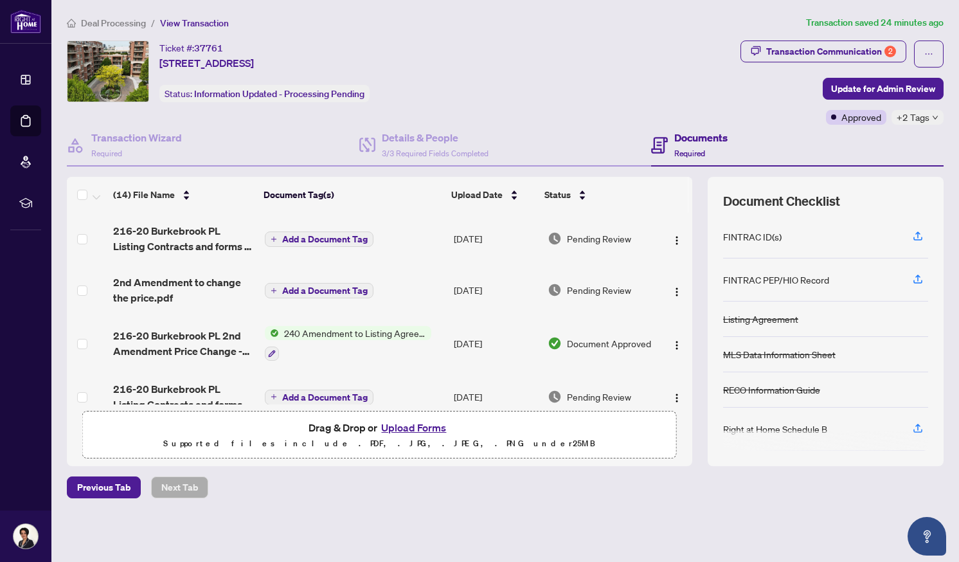
click at [312, 237] on span "Add a Document Tag" at bounding box center [324, 239] width 85 height 9
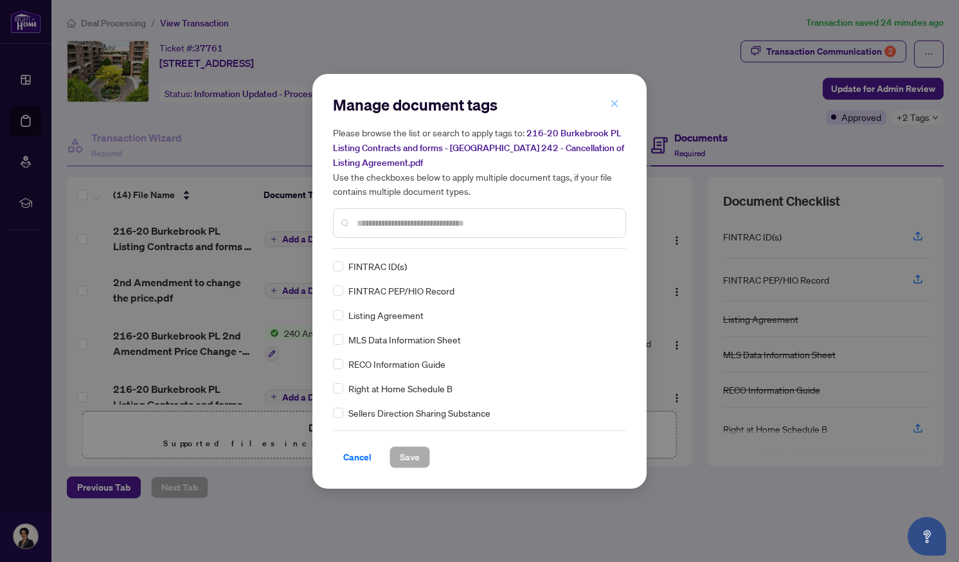
click at [610, 108] on icon "close" at bounding box center [614, 103] width 9 height 9
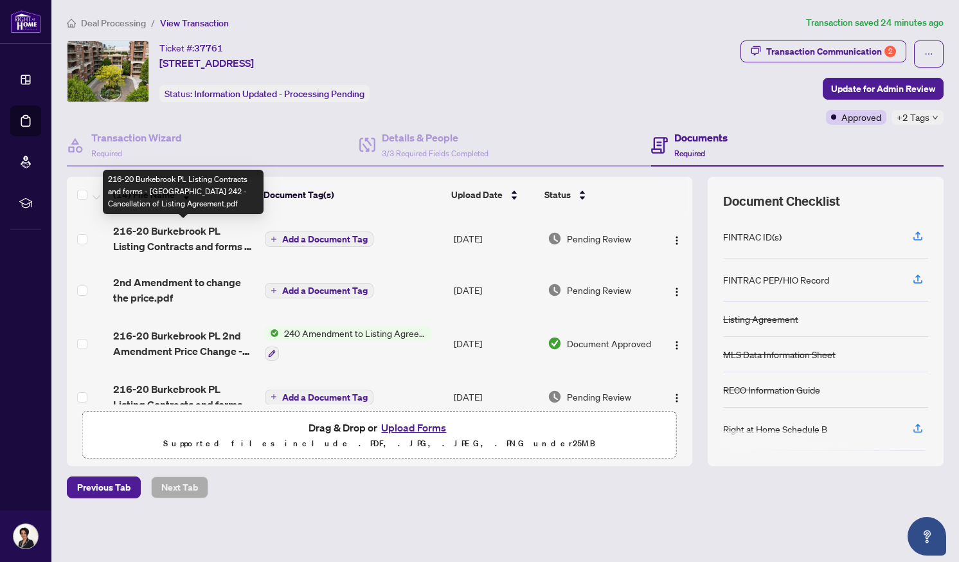
click at [191, 236] on span "216-20 Burkebrook PL Listing Contracts and forms - [GEOGRAPHIC_DATA] 242 - Canc…" at bounding box center [183, 238] width 141 height 31
